Goal: Transaction & Acquisition: Download file/media

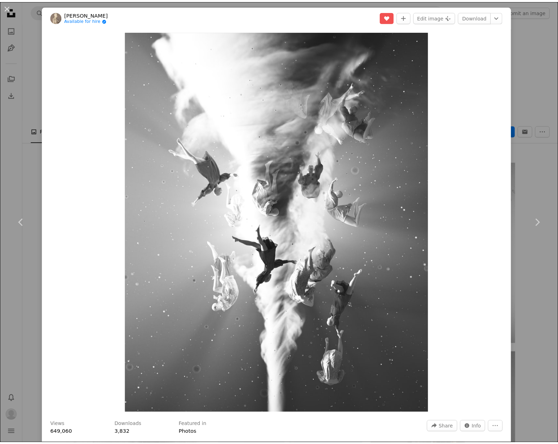
scroll to position [1121, 0]
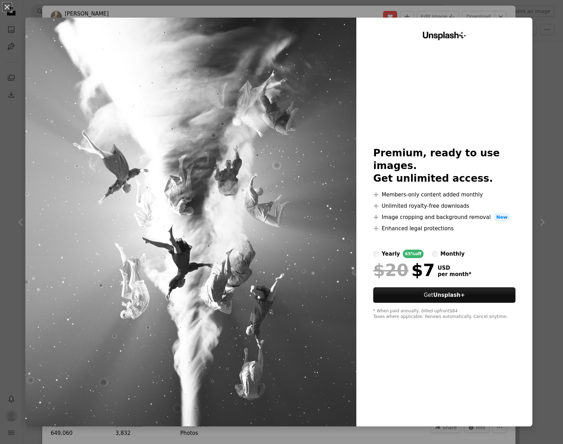
click at [539, 27] on div "An X shape Unsplash+ Premium, ready to use images. Get unlimited access. A plus…" at bounding box center [281, 222] width 563 height 444
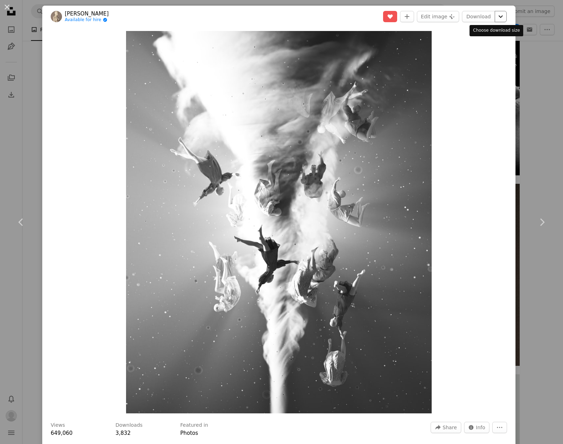
click at [499, 17] on icon "Choose download size" at bounding box center [501, 16] width 4 height 2
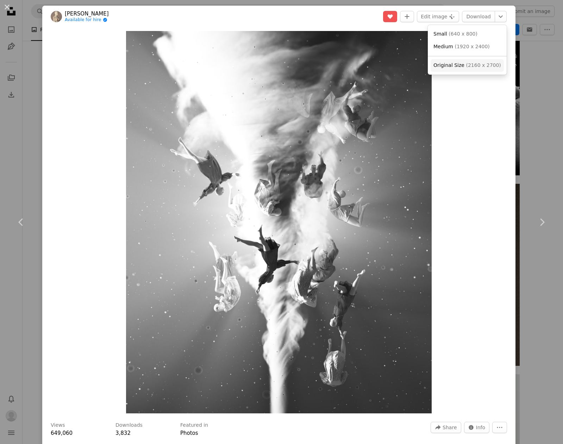
click at [485, 67] on span "( 2160 x 2700 )" at bounding box center [483, 65] width 35 height 6
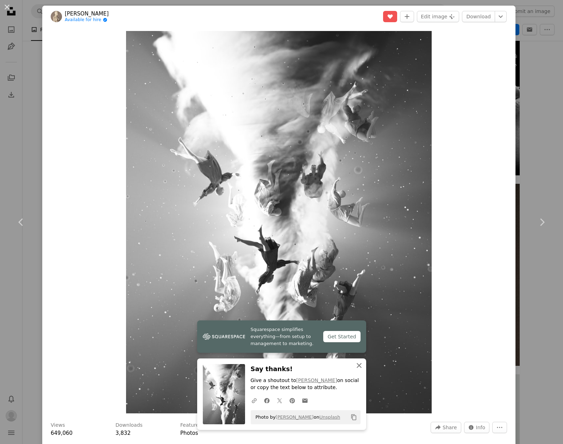
click at [358, 365] on icon "An X shape" at bounding box center [359, 365] width 8 height 8
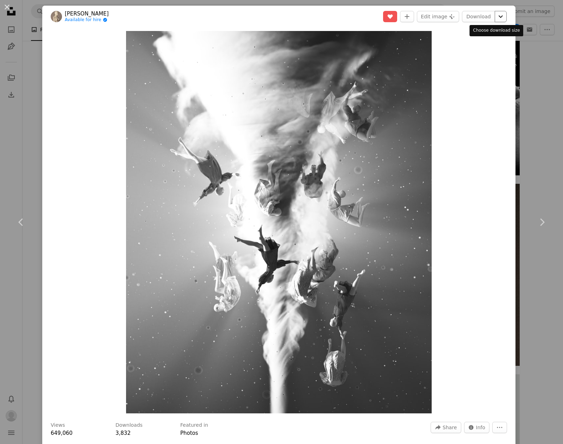
click at [495, 17] on icon "Chevron down" at bounding box center [500, 16] width 11 height 8
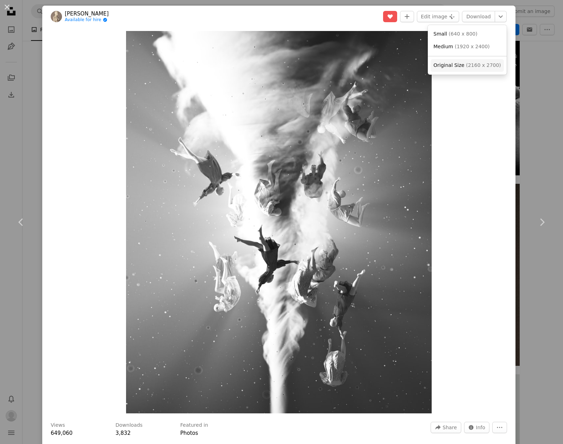
click at [449, 66] on span "Original Size" at bounding box center [449, 65] width 31 height 6
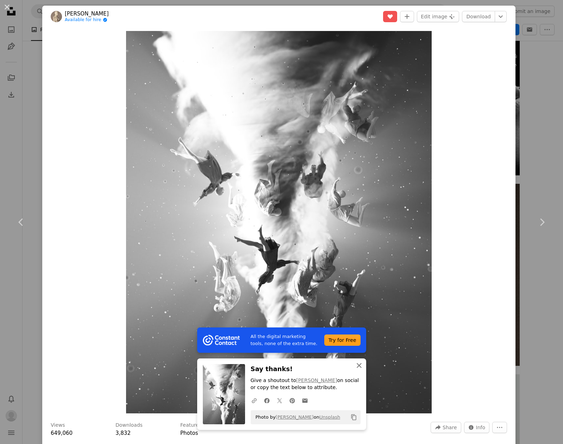
click at [357, 365] on icon "button" at bounding box center [359, 365] width 5 height 5
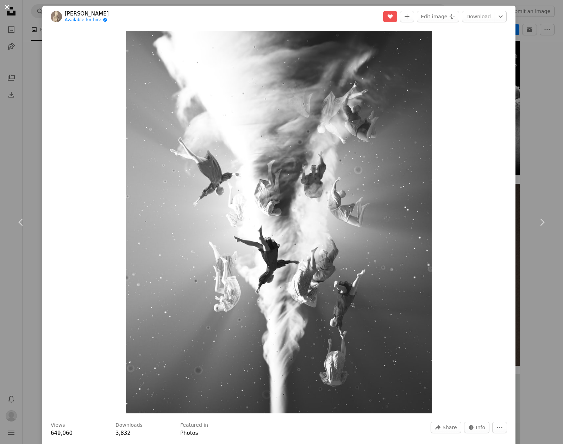
click at [7, 8] on button "An X shape" at bounding box center [7, 7] width 8 height 8
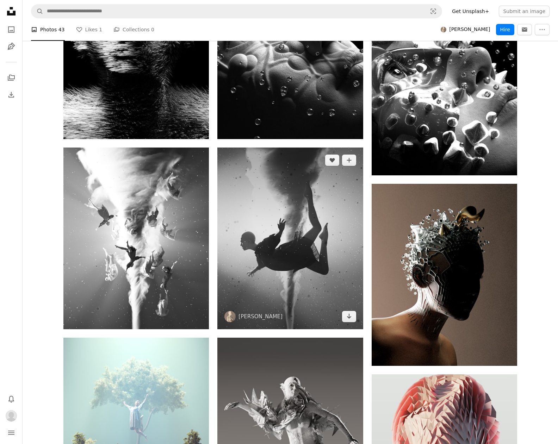
click at [275, 209] on img at bounding box center [289, 239] width 145 height 182
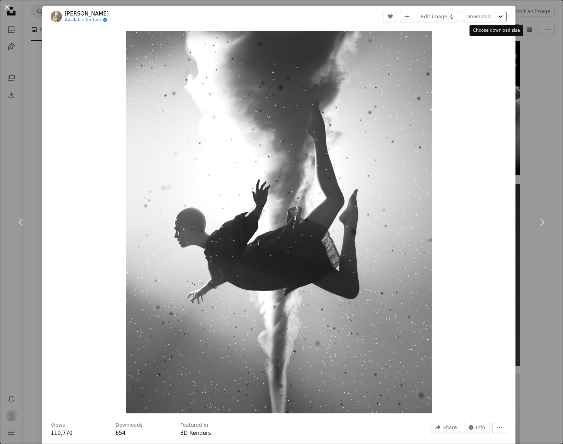
click at [498, 17] on icon "Chevron down" at bounding box center [500, 16] width 11 height 8
click at [31, 71] on div "An X shape Chevron left Chevron right [PERSON_NAME] Available for hire A checkm…" at bounding box center [281, 222] width 563 height 444
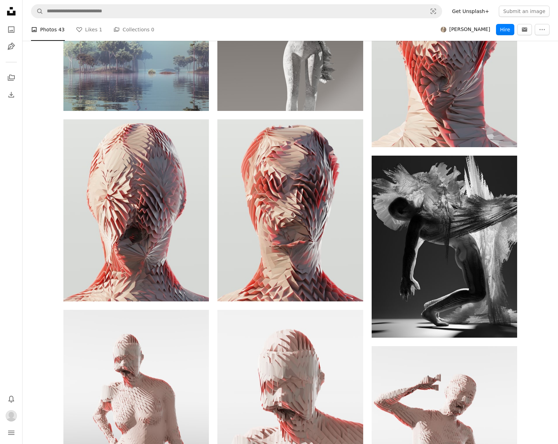
scroll to position [1524, 0]
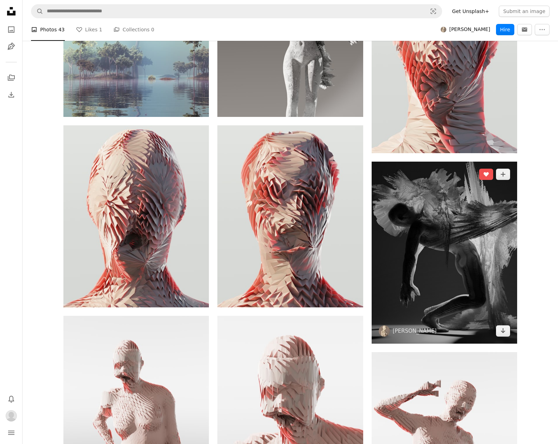
click at [491, 235] on img at bounding box center [444, 253] width 145 height 182
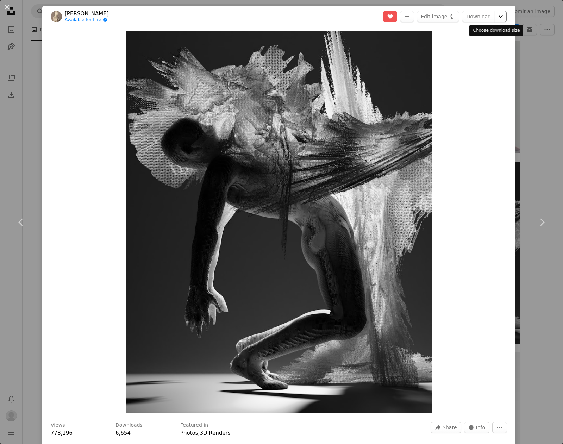
click at [495, 13] on icon "Chevron down" at bounding box center [500, 16] width 11 height 8
click at [6, 6] on button "An X shape" at bounding box center [7, 7] width 8 height 8
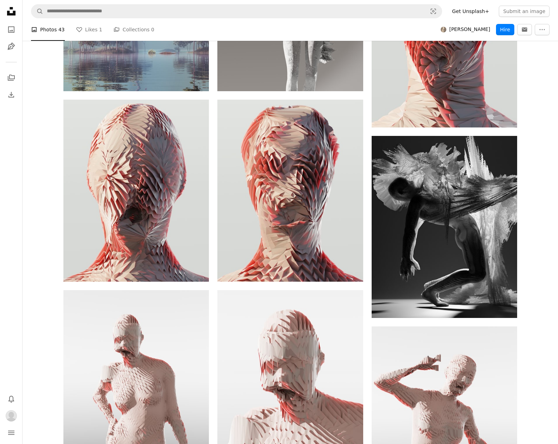
scroll to position [1486, 0]
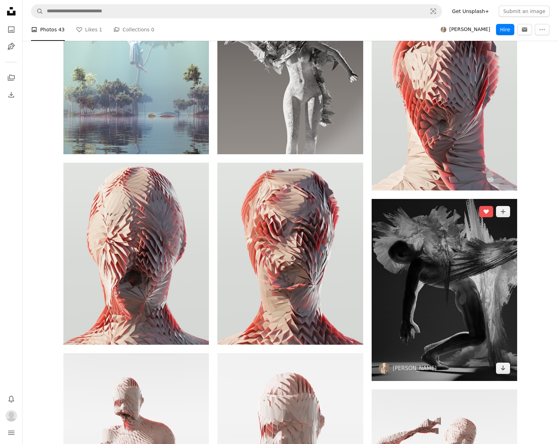
click at [427, 323] on img at bounding box center [444, 290] width 145 height 182
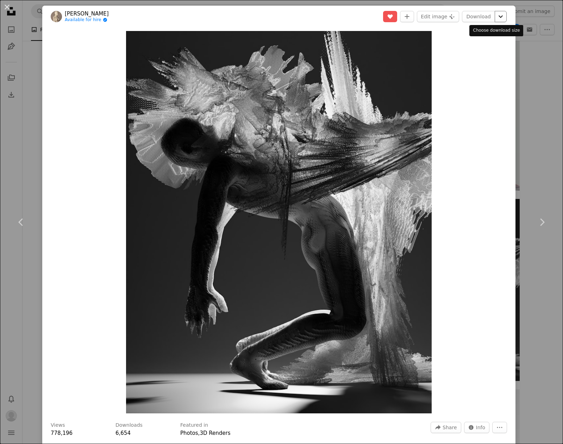
click at [500, 18] on icon "Chevron down" at bounding box center [500, 16] width 11 height 8
click at [6, 5] on dialog "An X shape Chevron left Chevron right [PERSON_NAME] Available for hire A checkm…" at bounding box center [281, 222] width 563 height 444
click at [8, 6] on button "An X shape" at bounding box center [7, 7] width 8 height 8
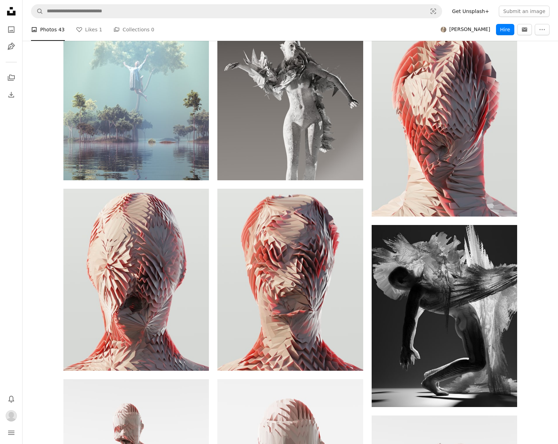
scroll to position [1461, 0]
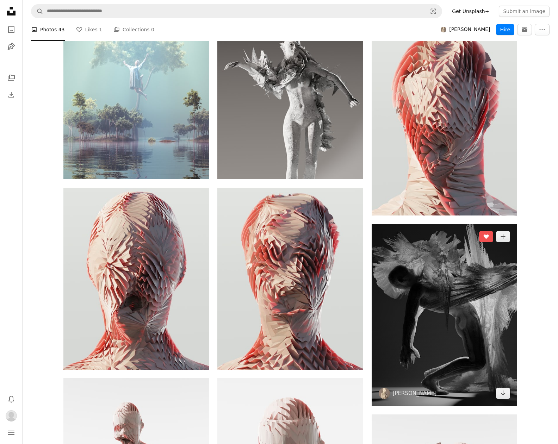
click at [454, 313] on img at bounding box center [444, 315] width 145 height 182
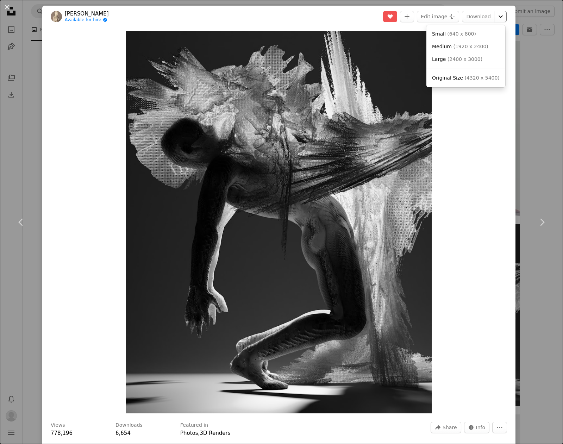
click at [501, 16] on icon "Chevron down" at bounding box center [500, 16] width 11 height 8
click at [471, 79] on span "( 4320 x 5400 )" at bounding box center [482, 78] width 35 height 6
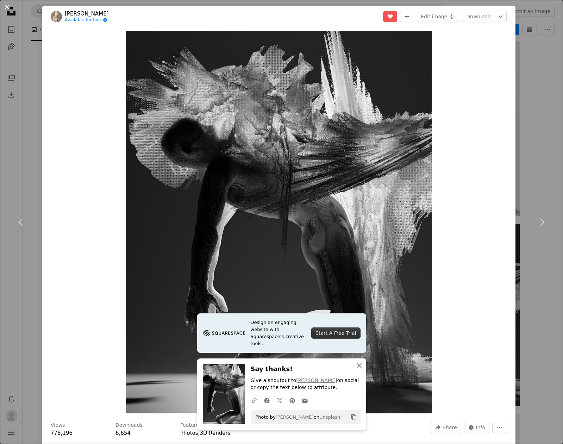
click at [355, 366] on icon "An X shape" at bounding box center [359, 365] width 8 height 8
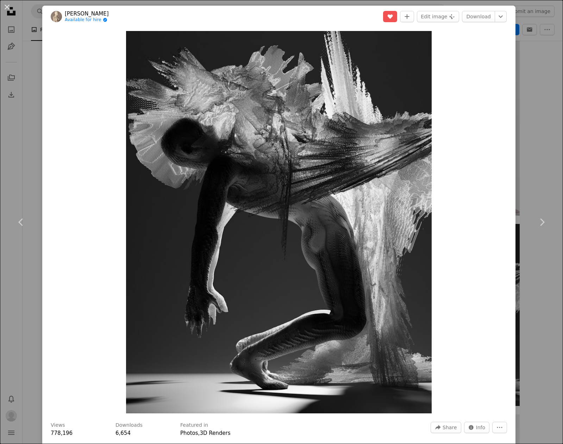
click at [536, 69] on div "An X shape Chevron left Chevron right [PERSON_NAME] Available for hire A checkm…" at bounding box center [281, 222] width 563 height 444
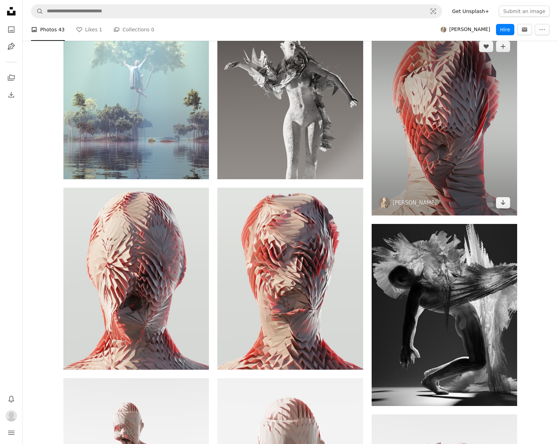
click at [514, 141] on img at bounding box center [444, 125] width 145 height 182
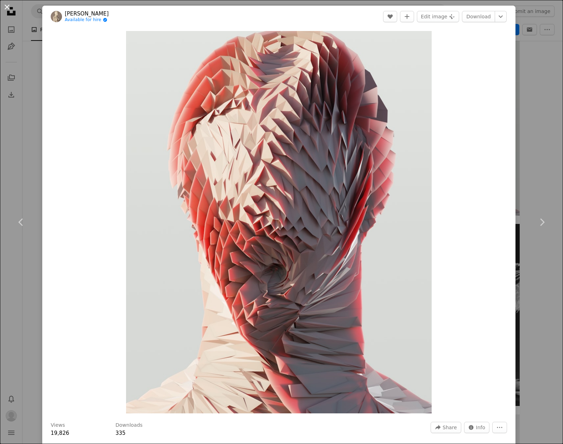
click at [9, 9] on button "An X shape" at bounding box center [7, 7] width 8 height 8
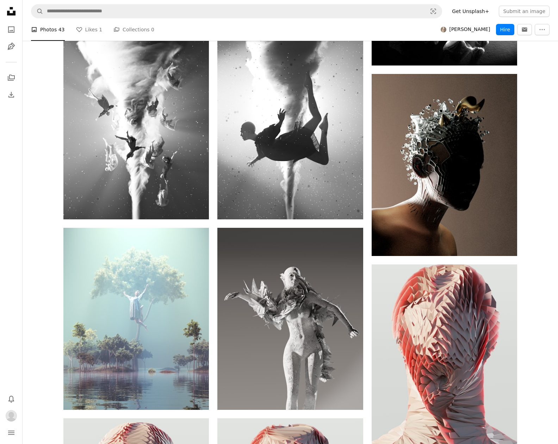
scroll to position [1151, 0]
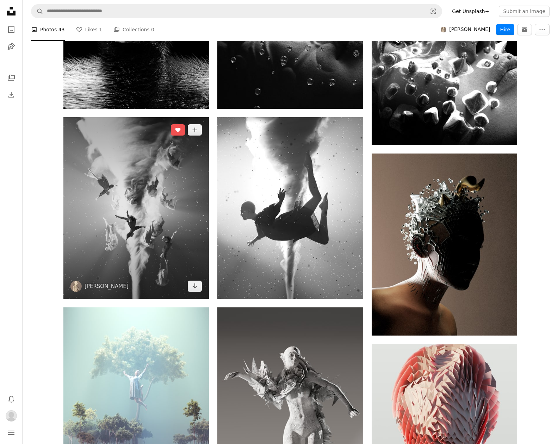
click at [178, 207] on img at bounding box center [135, 208] width 145 height 182
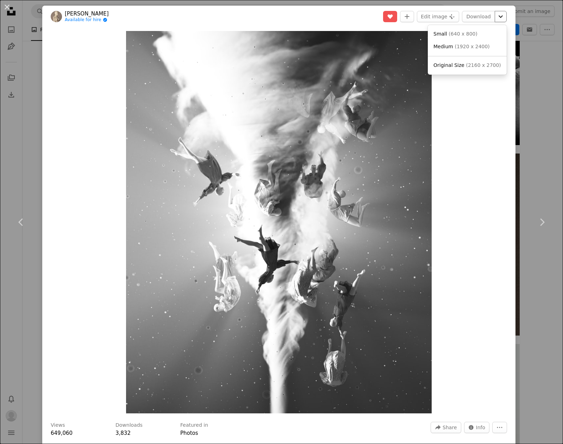
click at [496, 13] on icon "Chevron down" at bounding box center [500, 16] width 11 height 8
click at [528, 116] on dialog "An X shape Chevron left Chevron right [PERSON_NAME] Available for hire A checkm…" at bounding box center [281, 222] width 563 height 444
click at [528, 70] on div "An X shape Chevron left Chevron right [PERSON_NAME] Available for hire A checkm…" at bounding box center [281, 222] width 563 height 444
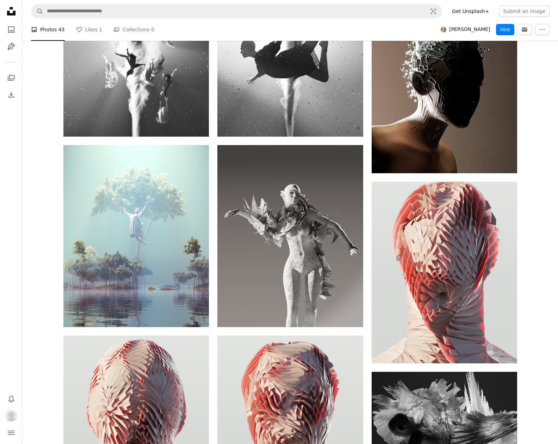
scroll to position [1317, 0]
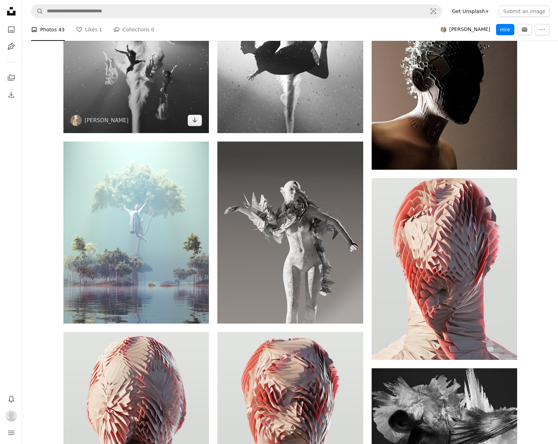
click at [182, 104] on img at bounding box center [135, 42] width 145 height 182
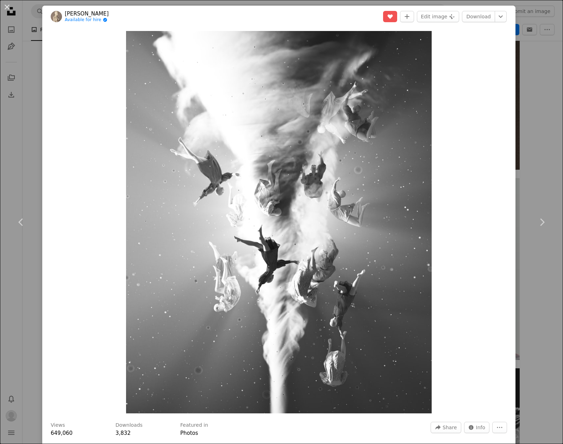
click at [522, 138] on div "An X shape Chevron left Chevron right [PERSON_NAME] Available for hire A checkm…" at bounding box center [281, 222] width 563 height 444
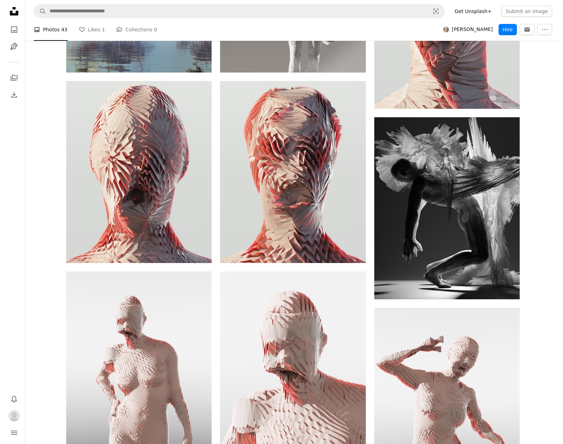
scroll to position [1569, 0]
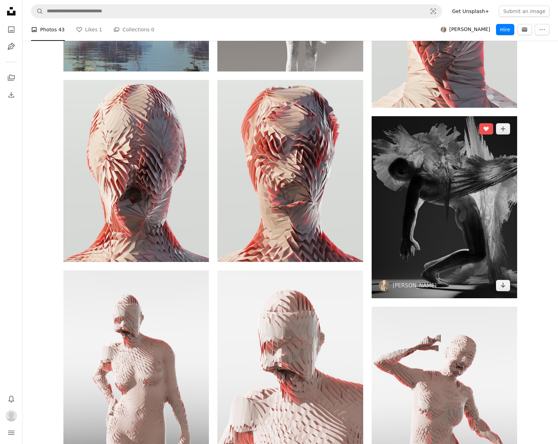
click at [471, 225] on img at bounding box center [444, 207] width 145 height 182
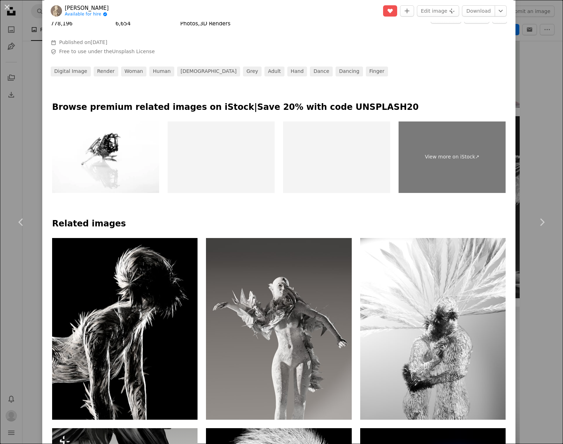
scroll to position [415, 0]
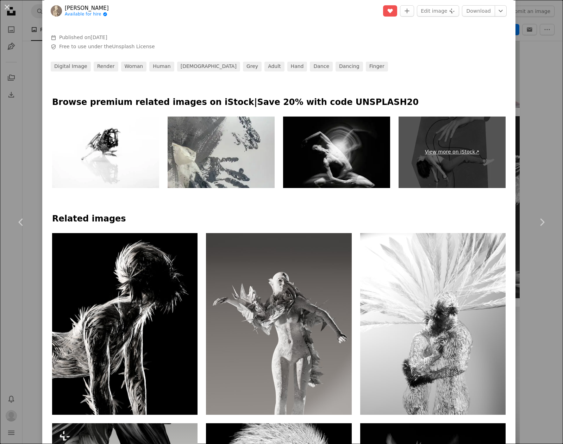
click at [443, 153] on link "View more on iStock ↗" at bounding box center [452, 152] width 107 height 71
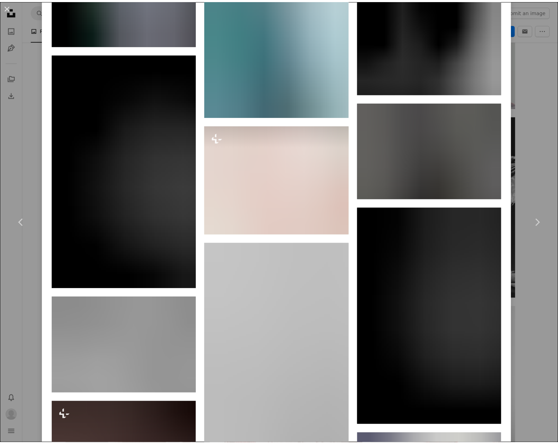
scroll to position [2153, 0]
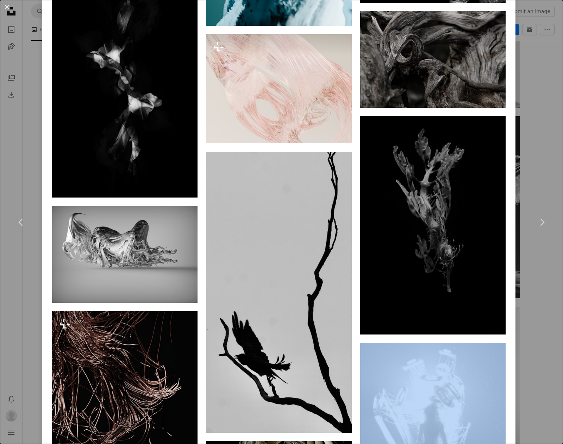
drag, startPoint x: 551, startPoint y: 313, endPoint x: 550, endPoint y: 327, distance: 13.8
click at [553, 332] on div "An X shape Chevron left Chevron right [PERSON_NAME] Available for hire A checkm…" at bounding box center [281, 222] width 563 height 444
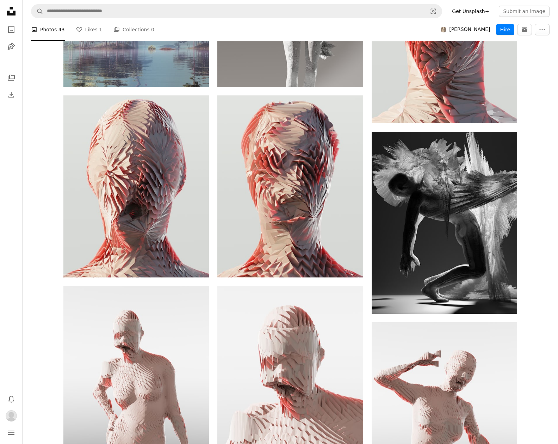
scroll to position [1601, 0]
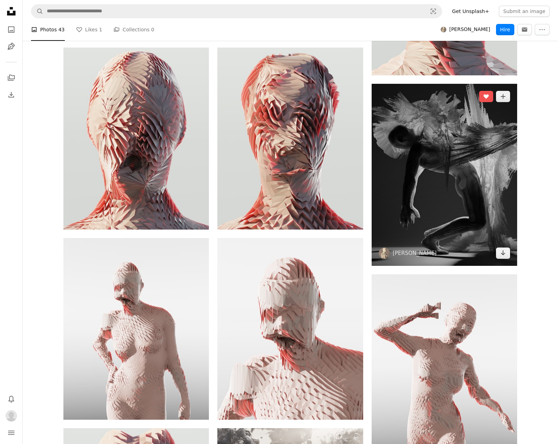
click at [465, 186] on img at bounding box center [444, 175] width 145 height 182
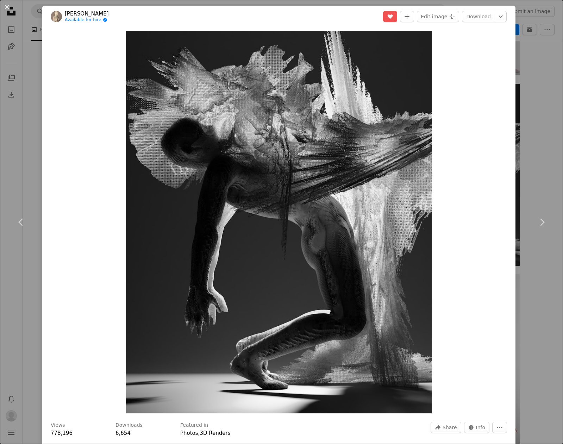
click at [522, 98] on div "An X shape Chevron left Chevron right [PERSON_NAME] Available for hire A checkm…" at bounding box center [281, 222] width 563 height 444
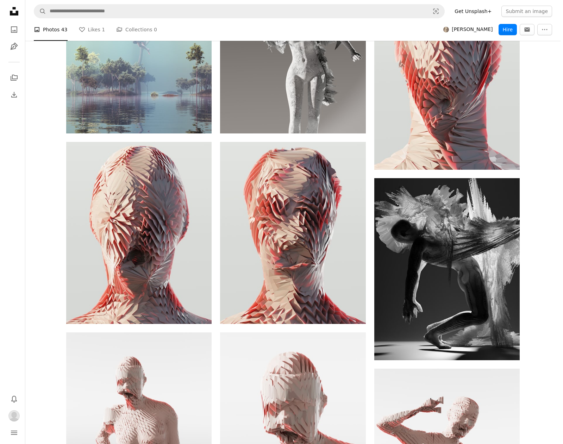
scroll to position [1500, 0]
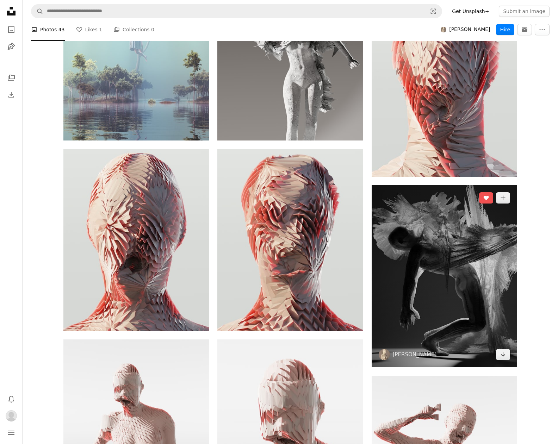
click at [478, 278] on img at bounding box center [444, 276] width 145 height 182
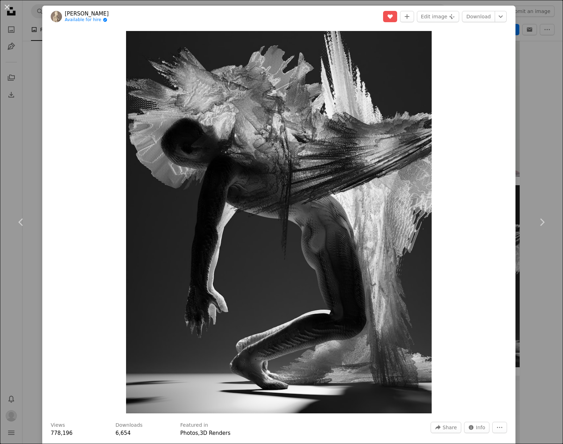
click at [81, 34] on div "Zoom in" at bounding box center [278, 222] width 473 height 390
click at [24, 171] on div "An X shape Chevron left Chevron right [PERSON_NAME] Available for hire A checkm…" at bounding box center [281, 222] width 563 height 444
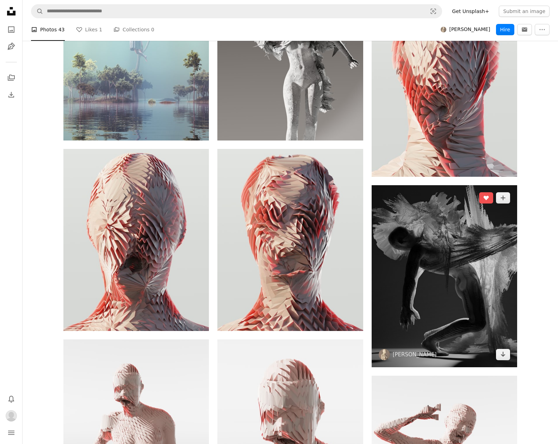
click at [467, 274] on img at bounding box center [444, 276] width 145 height 182
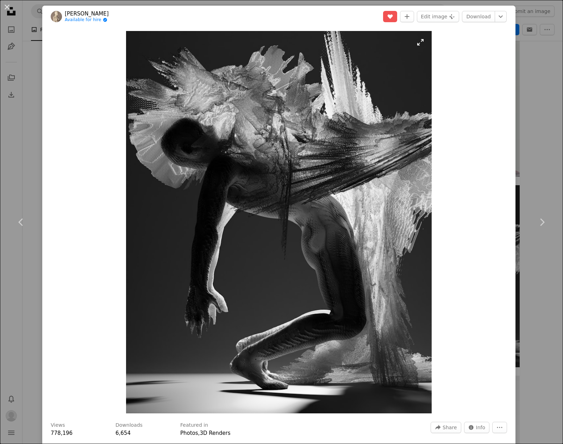
click at [302, 180] on img "Zoom in on this image" at bounding box center [279, 222] width 306 height 382
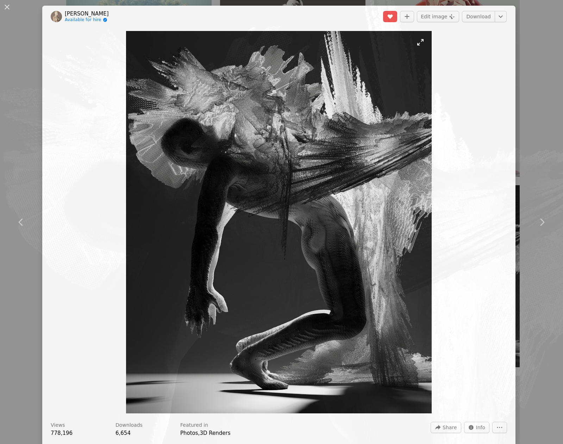
scroll to position [124, 0]
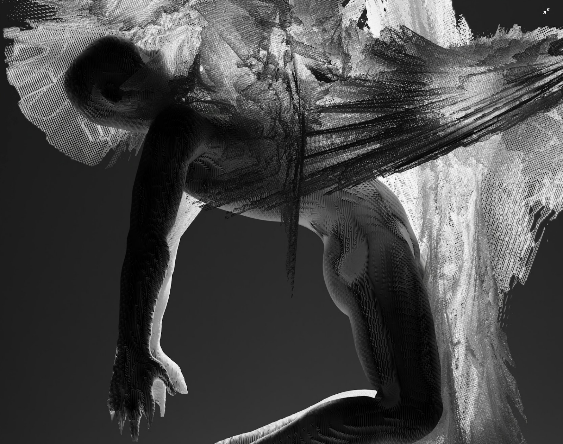
click at [541, 12] on img "Zoom out on this image" at bounding box center [282, 228] width 564 height 705
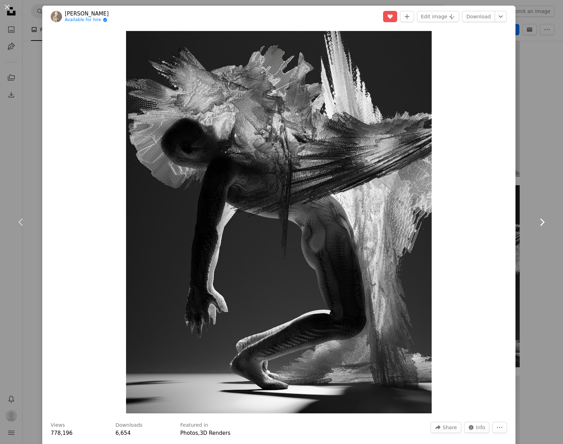
click at [540, 220] on icon "Chevron right" at bounding box center [541, 222] width 11 height 11
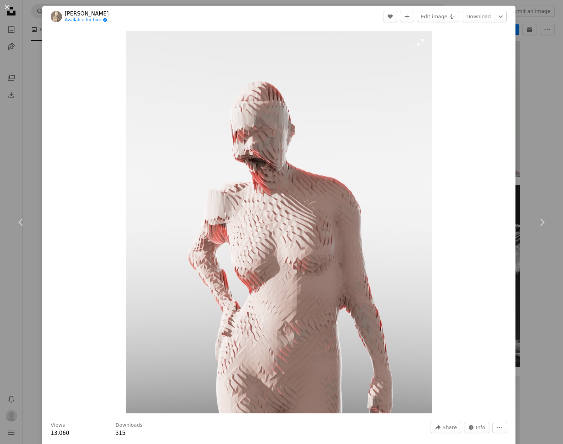
click at [21, 223] on icon at bounding box center [20, 221] width 5 height 7
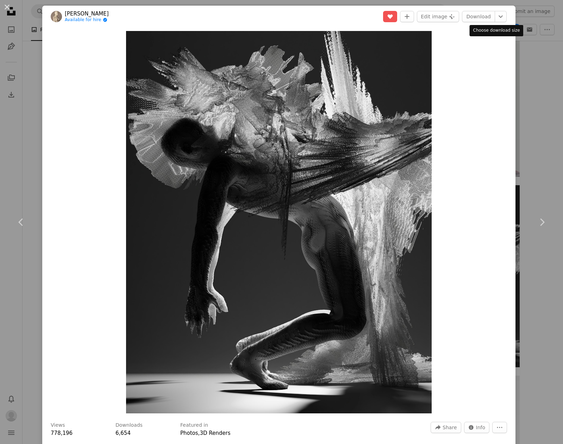
click at [502, 17] on header "[PERSON_NAME] Available for hire A checkmark inside of a circle A heart A plus …" at bounding box center [278, 17] width 473 height 22
click at [499, 16] on icon "Choose download size" at bounding box center [501, 16] width 4 height 2
click at [536, 222] on icon "Chevron right" at bounding box center [541, 222] width 11 height 11
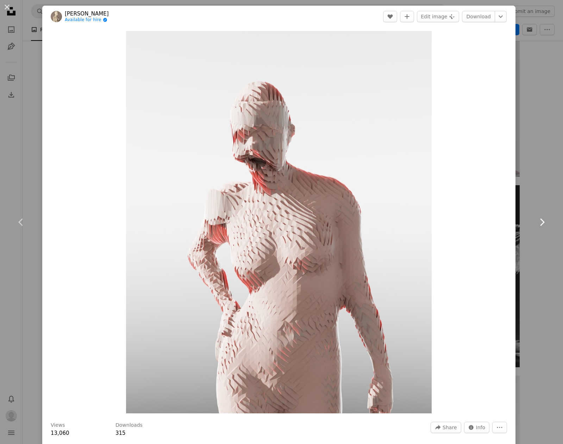
click at [536, 222] on icon "Chevron right" at bounding box center [541, 222] width 11 height 11
